Goal: Find specific page/section: Find specific page/section

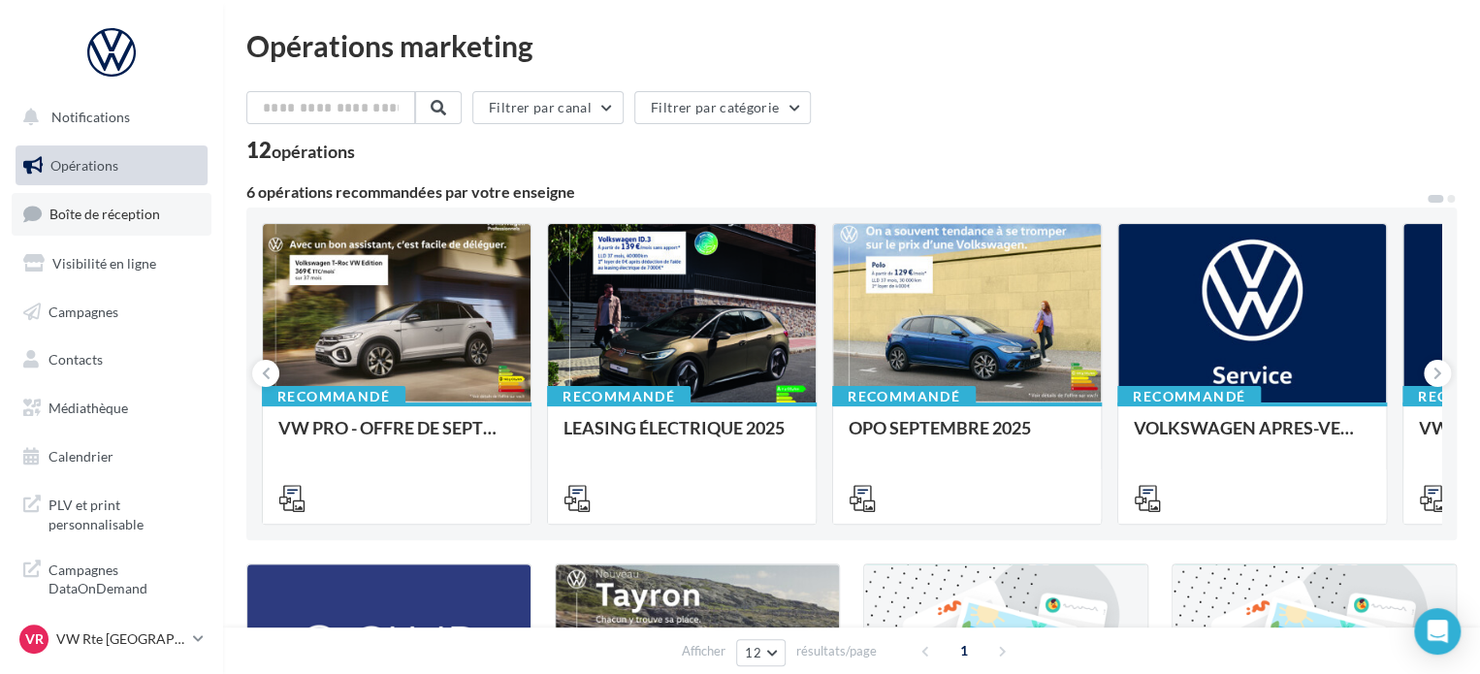
click at [88, 220] on span "Boîte de réception" at bounding box center [104, 214] width 111 height 16
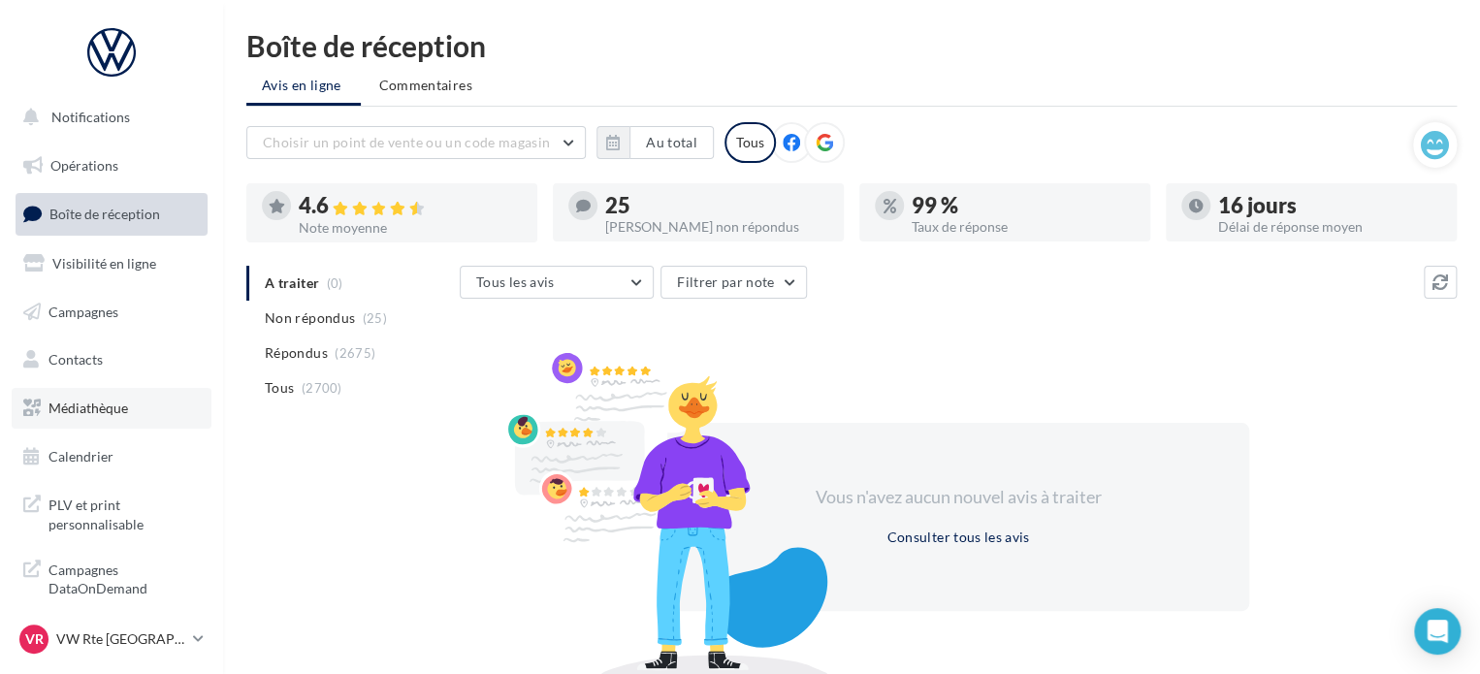
scroll to position [16, 0]
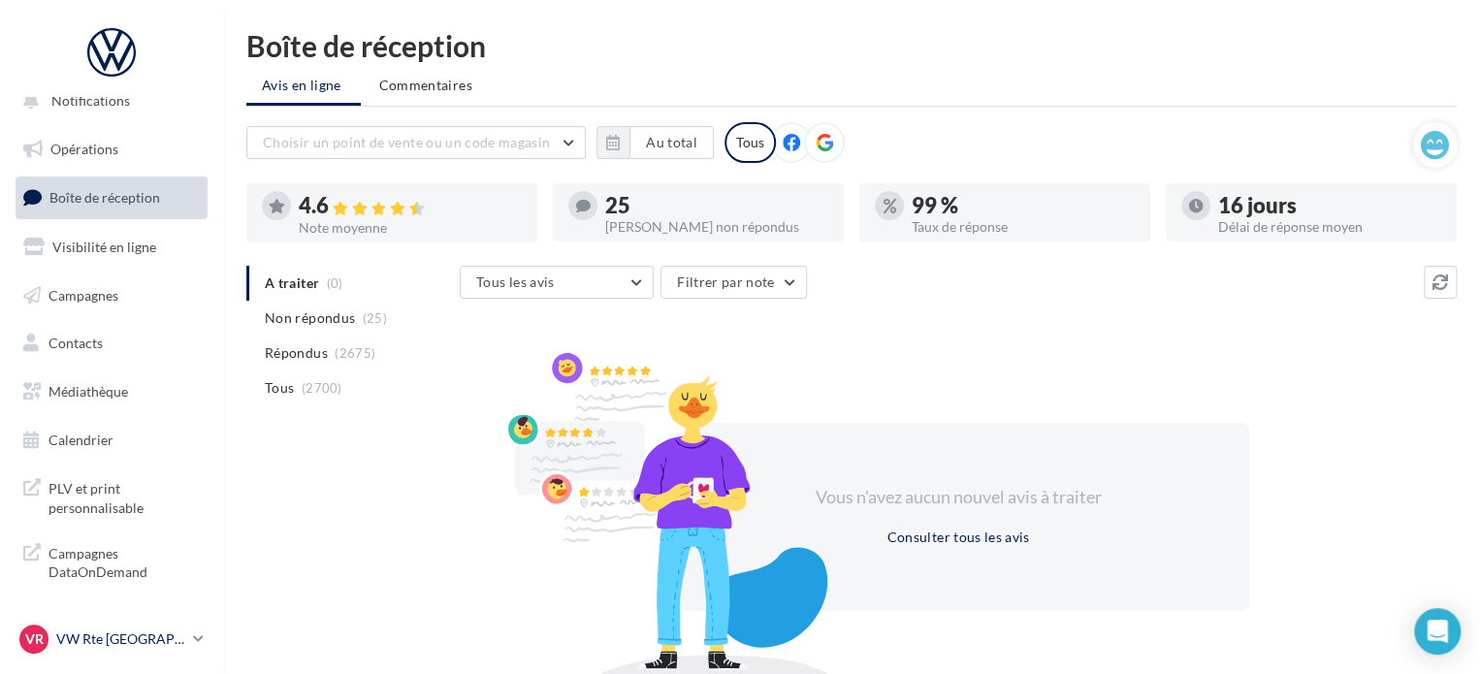
click at [88, 628] on div "VR VW Rte Espagne vw-kear-31100" at bounding box center [102, 638] width 166 height 29
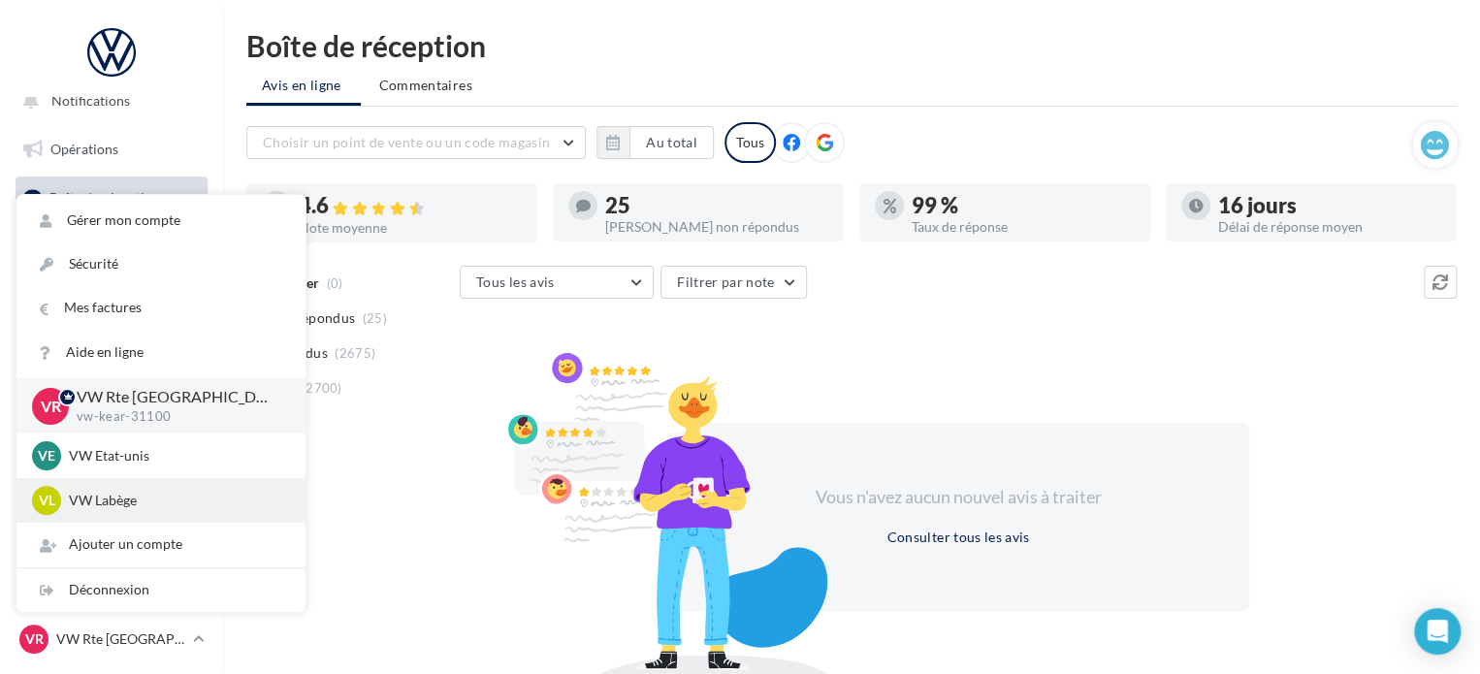
click at [120, 499] on p "VW Labège" at bounding box center [175, 500] width 213 height 19
